Goal: Information Seeking & Learning: Check status

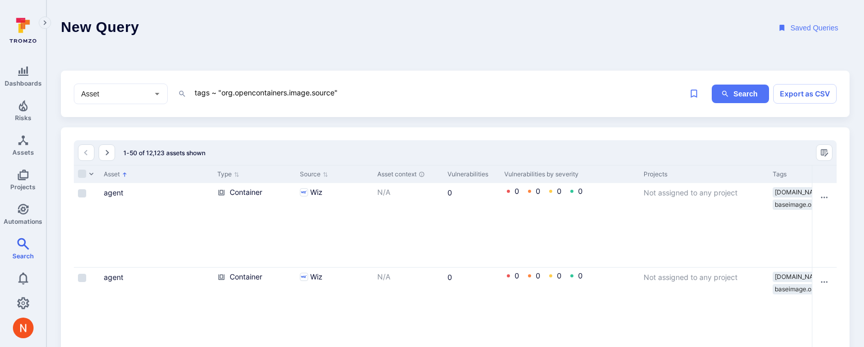
scroll to position [0, 520]
